Goal: Transaction & Acquisition: Purchase product/service

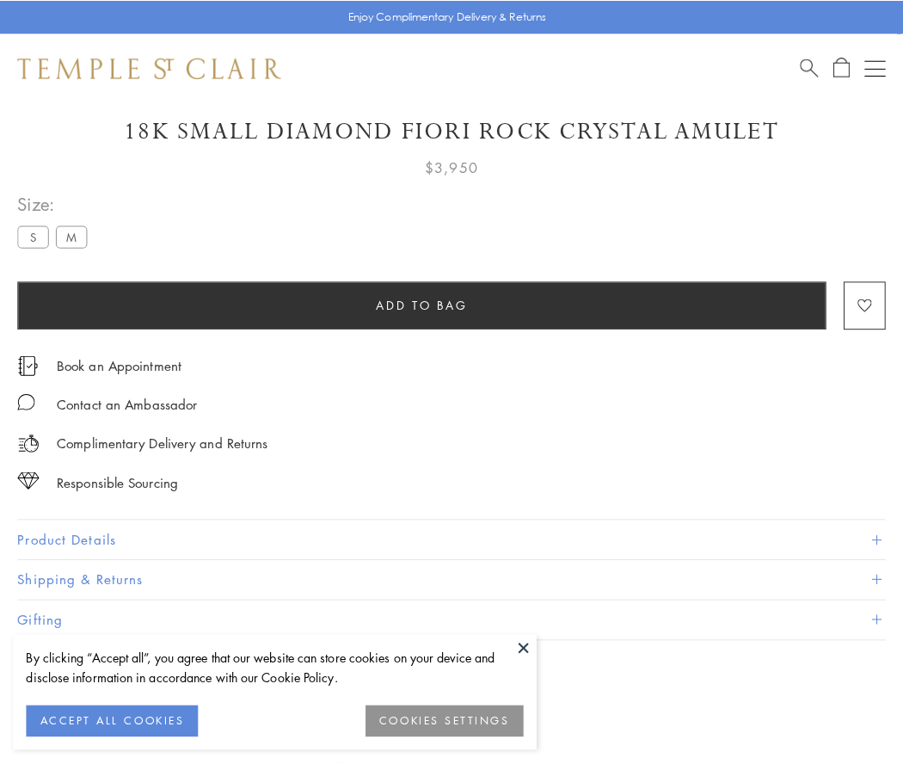
scroll to position [44, 0]
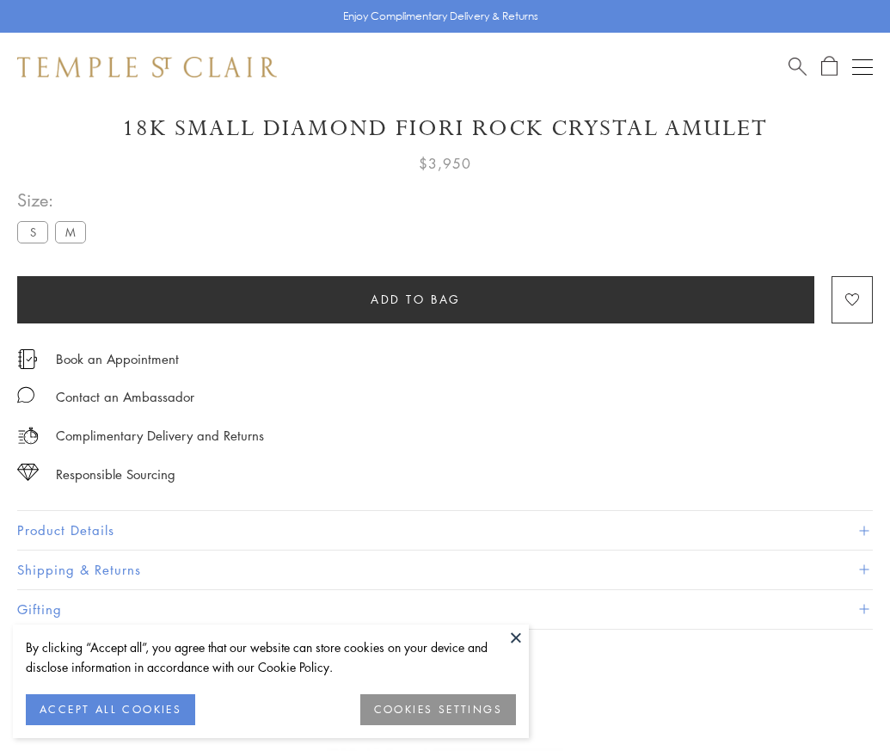
click at [415, 298] on span "Add to bag" at bounding box center [416, 299] width 90 height 19
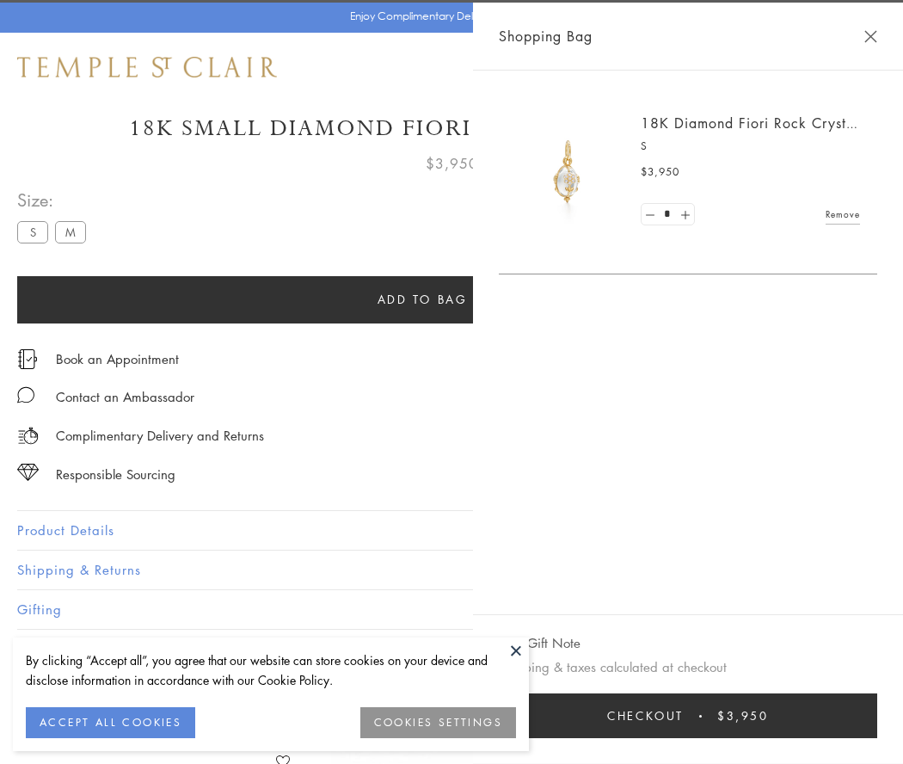
click at [877, 716] on button "Checkout $3,950" at bounding box center [688, 715] width 378 height 45
